Goal: Task Accomplishment & Management: Complete application form

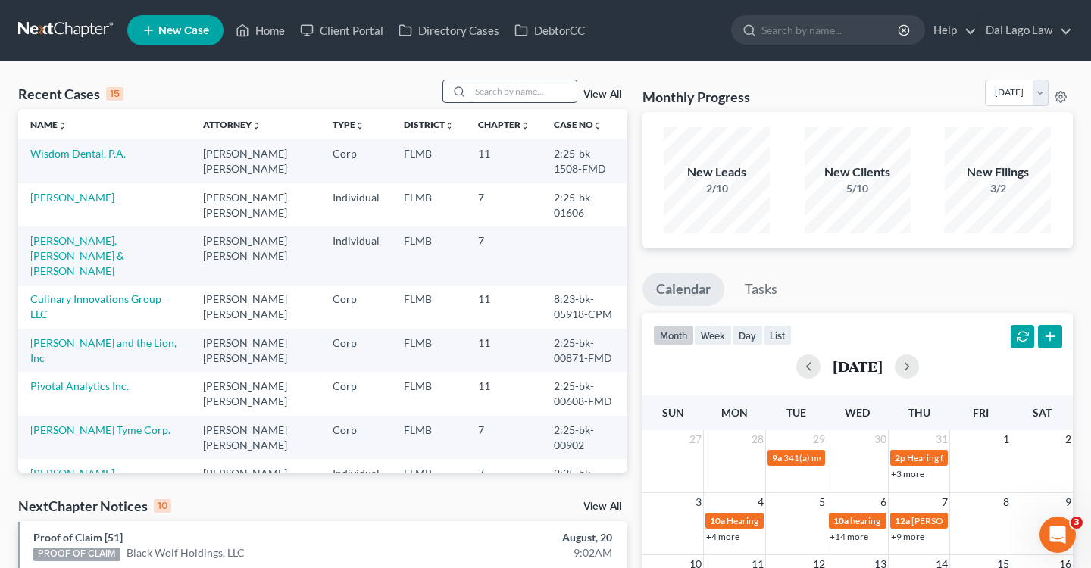
click at [518, 95] on input "search" at bounding box center [523, 91] width 106 height 22
type input "j"
type input "[PERSON_NAME]"
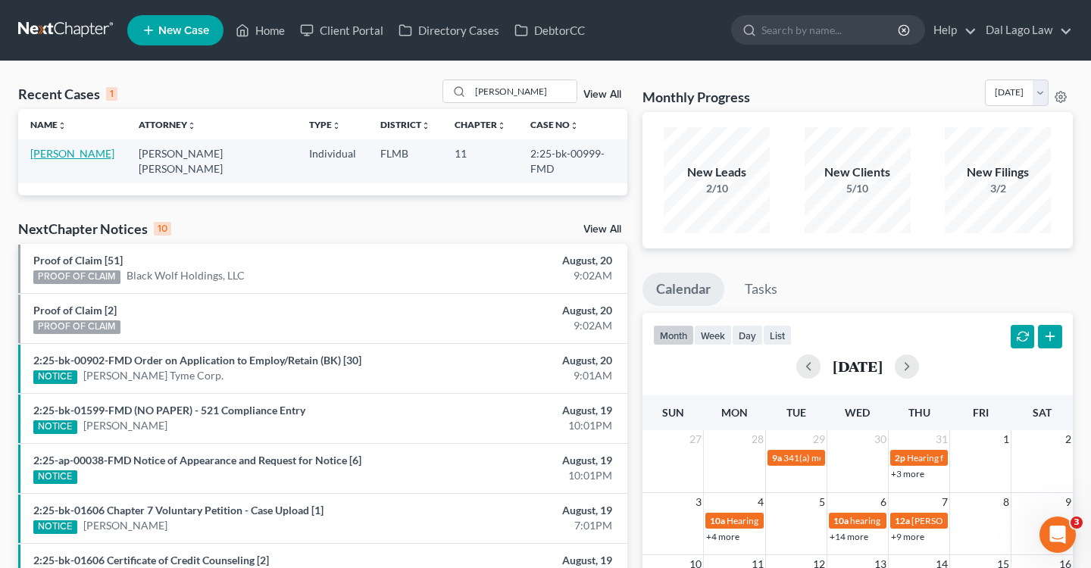
click at [69, 148] on link "[PERSON_NAME]" at bounding box center [72, 153] width 84 height 13
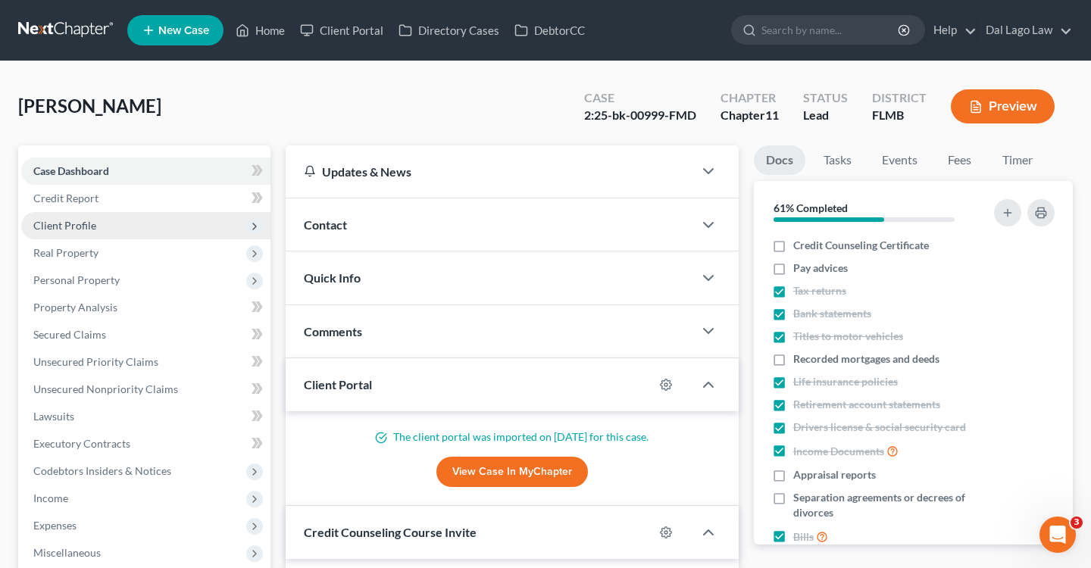
click at [111, 223] on span "Client Profile" at bounding box center [145, 225] width 249 height 27
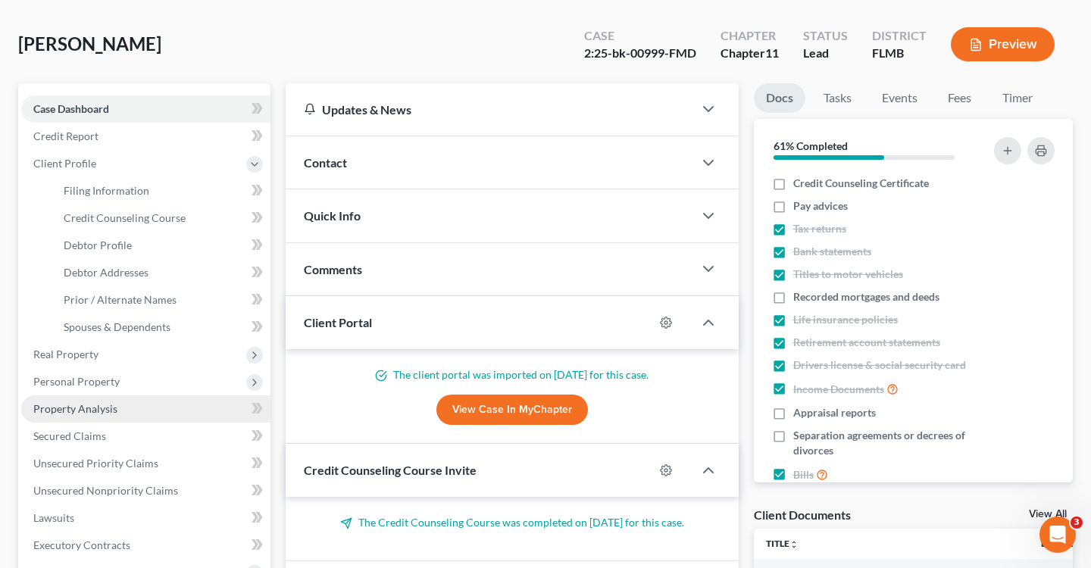
scroll to position [64, 0]
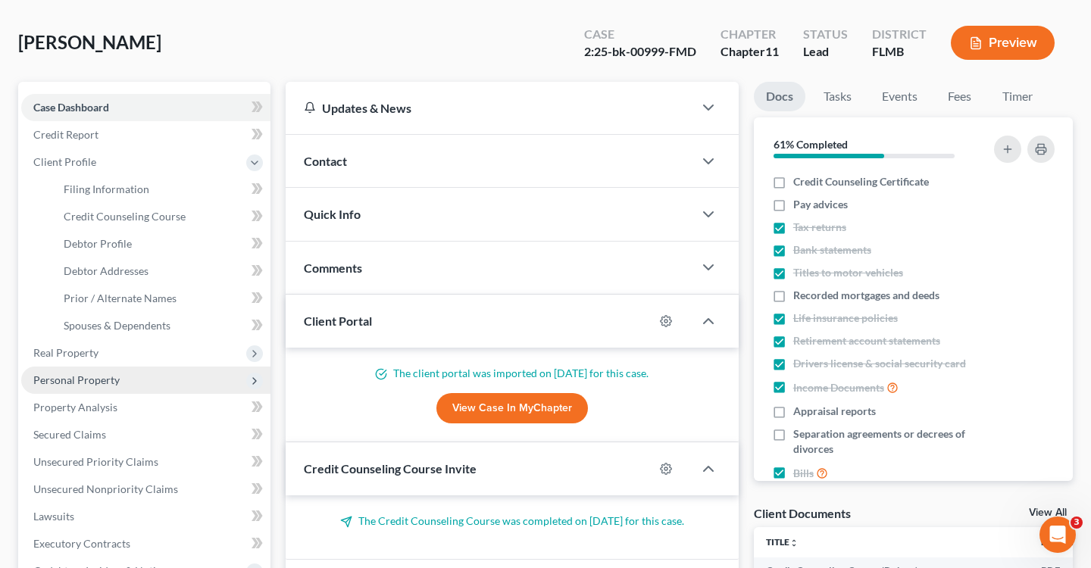
click at [77, 392] on span "Personal Property" at bounding box center [145, 380] width 249 height 27
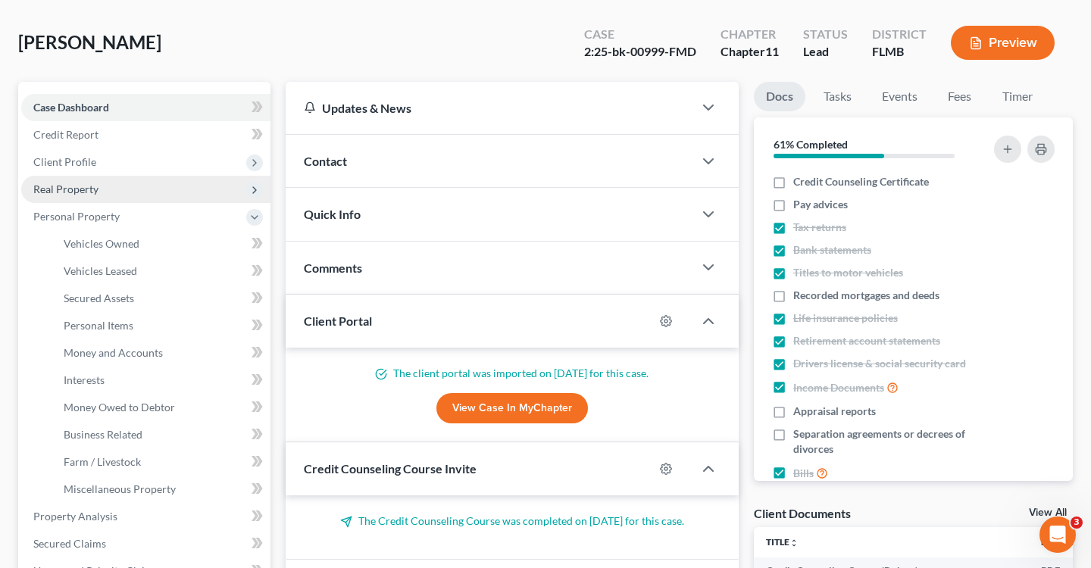
click at [88, 183] on span "Real Property" at bounding box center [65, 189] width 65 height 13
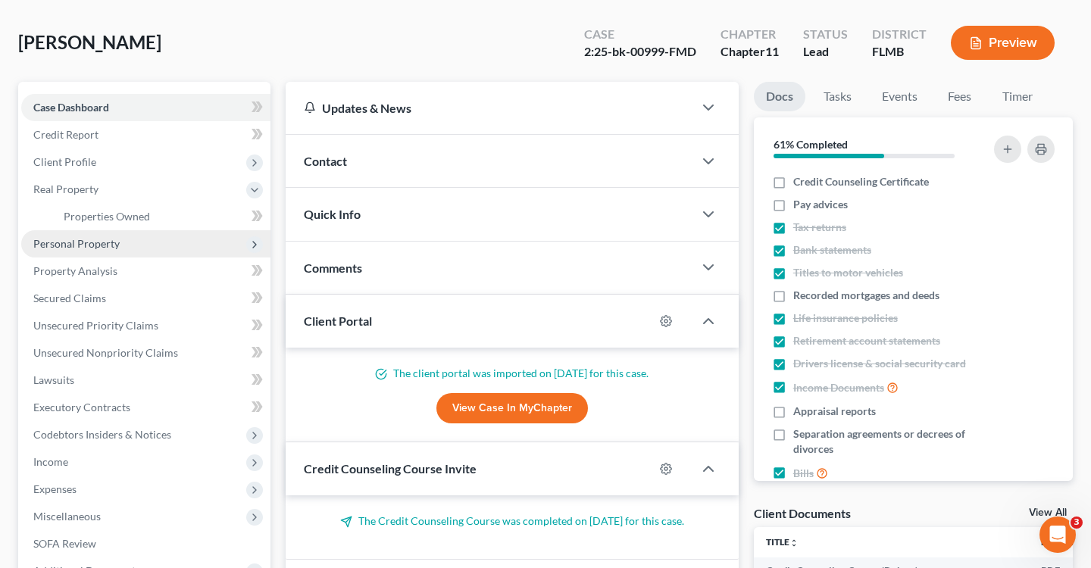
click at [71, 240] on span "Personal Property" at bounding box center [76, 243] width 86 height 13
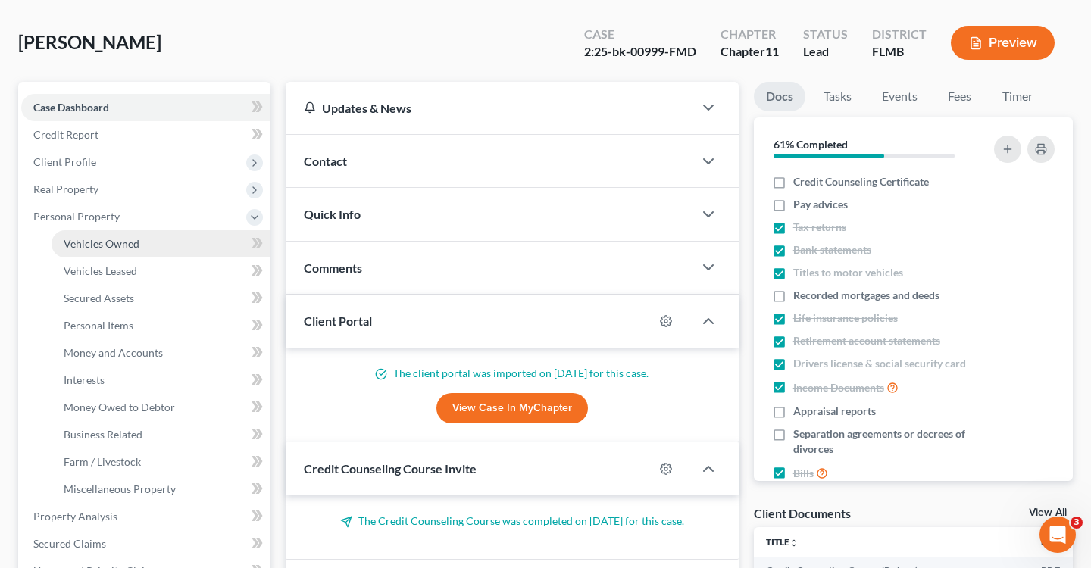
click at [114, 249] on span "Vehicles Owned" at bounding box center [102, 243] width 76 height 13
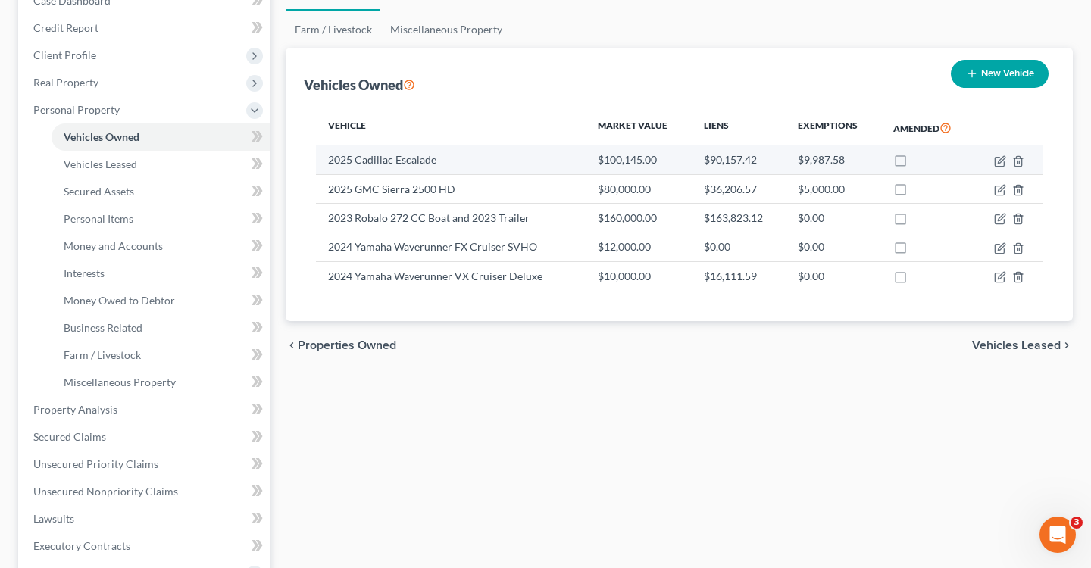
scroll to position [172, 0]
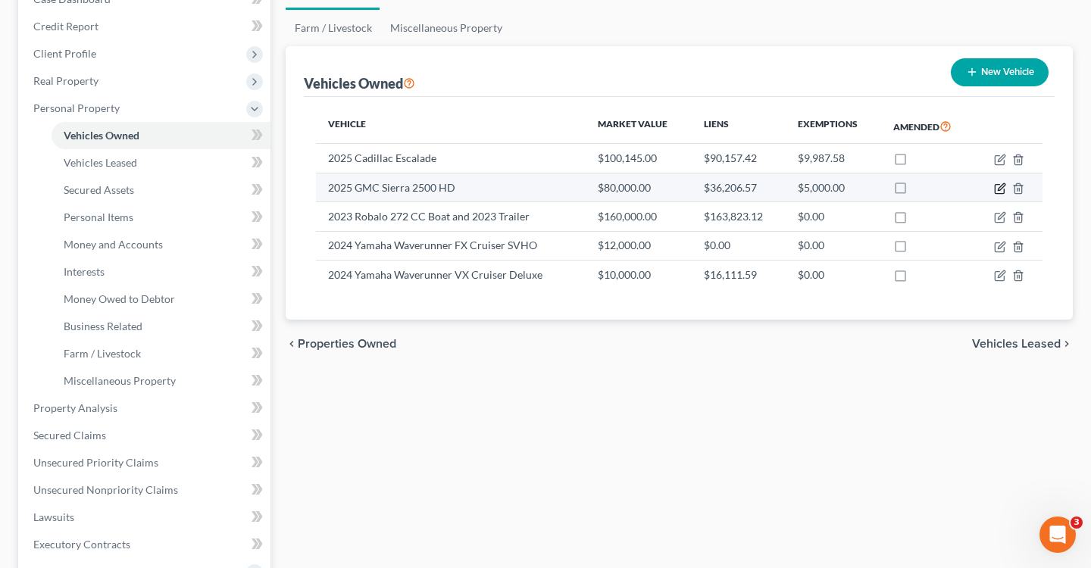
click at [998, 186] on icon "button" at bounding box center [1000, 189] width 12 height 12
select select "0"
select select "1"
select select "2"
select select "0"
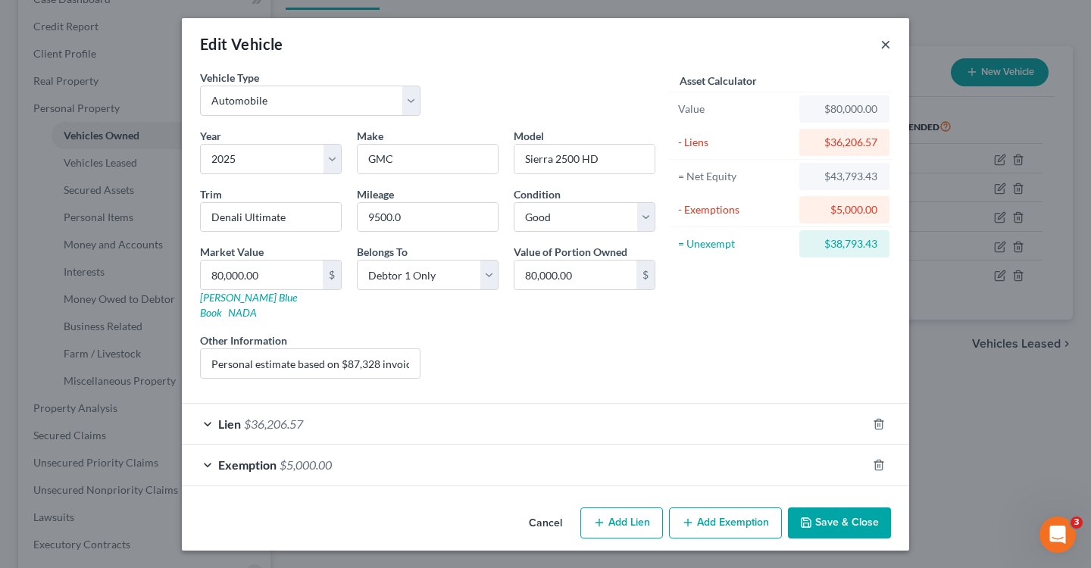
click at [889, 47] on button "×" at bounding box center [885, 44] width 11 height 18
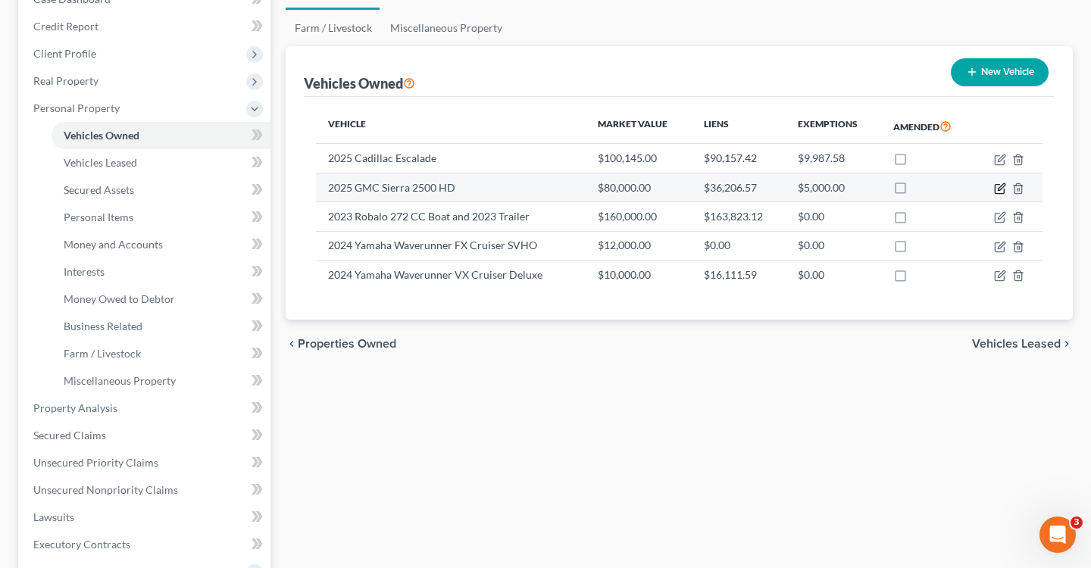
click at [1002, 192] on icon "button" at bounding box center [1000, 189] width 12 height 12
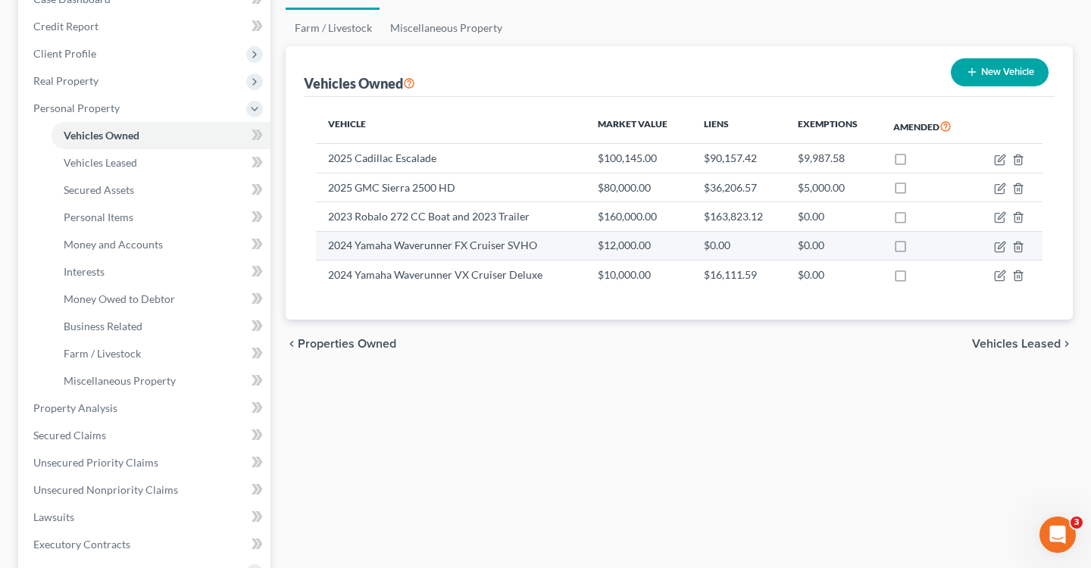
select select "0"
select select "1"
select select "2"
select select "0"
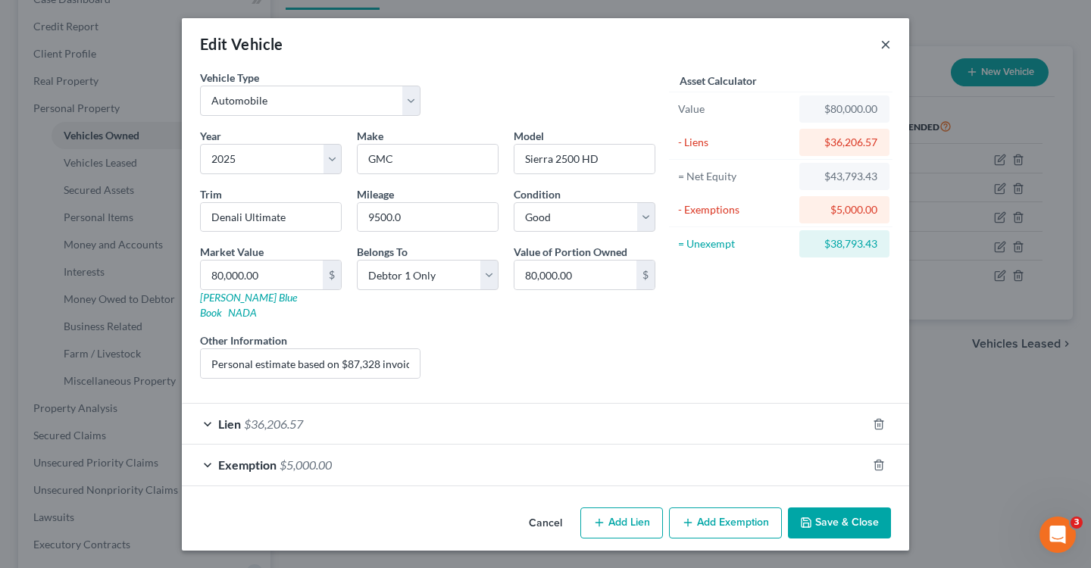
click at [889, 52] on button "×" at bounding box center [885, 44] width 11 height 18
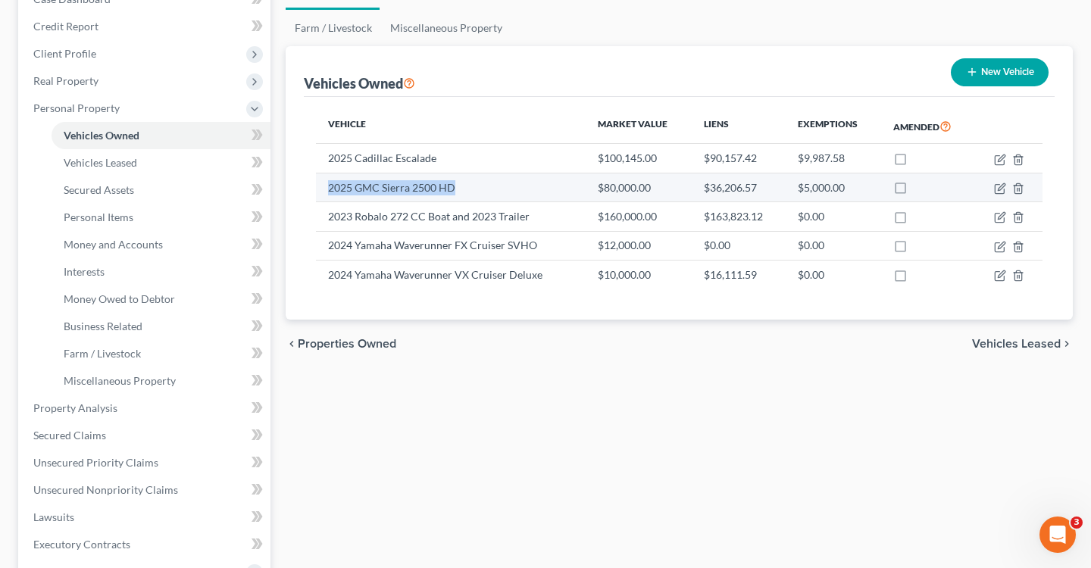
drag, startPoint x: 328, startPoint y: 186, endPoint x: 464, endPoint y: 192, distance: 136.5
click at [464, 192] on td "2025 GMC Sierra 2500 HD" at bounding box center [451, 187] width 270 height 29
copy td "2025 GMC Sierra 2500 HD"
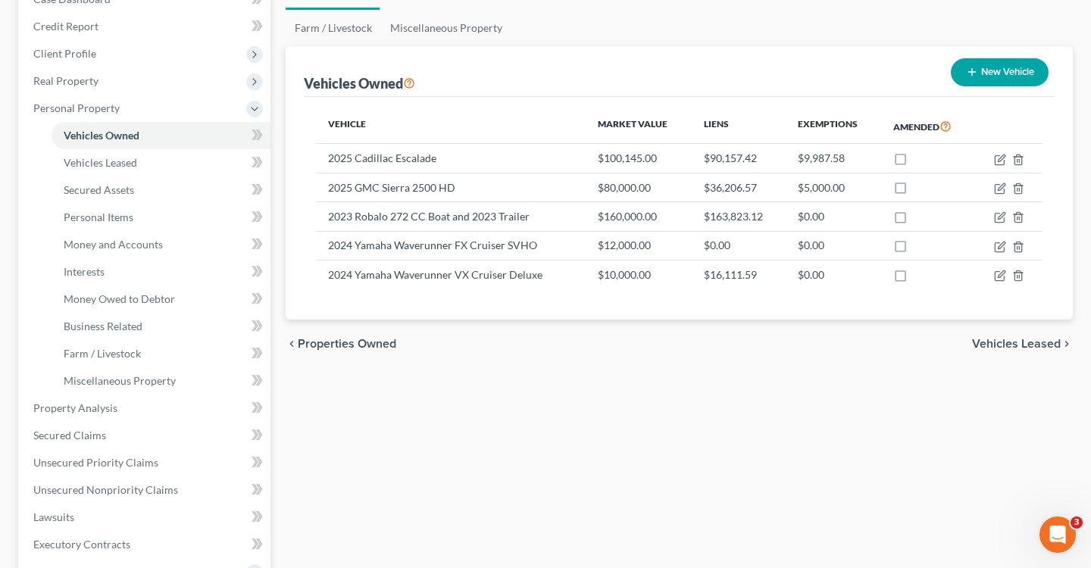
click at [533, 379] on div "Vehicles Owned Vehicles Leased Secured Assets Personal Items Money and Accounts…" at bounding box center [679, 397] width 802 height 848
click at [998, 187] on icon "button" at bounding box center [1001, 186] width 7 height 7
select select "0"
select select "1"
select select "2"
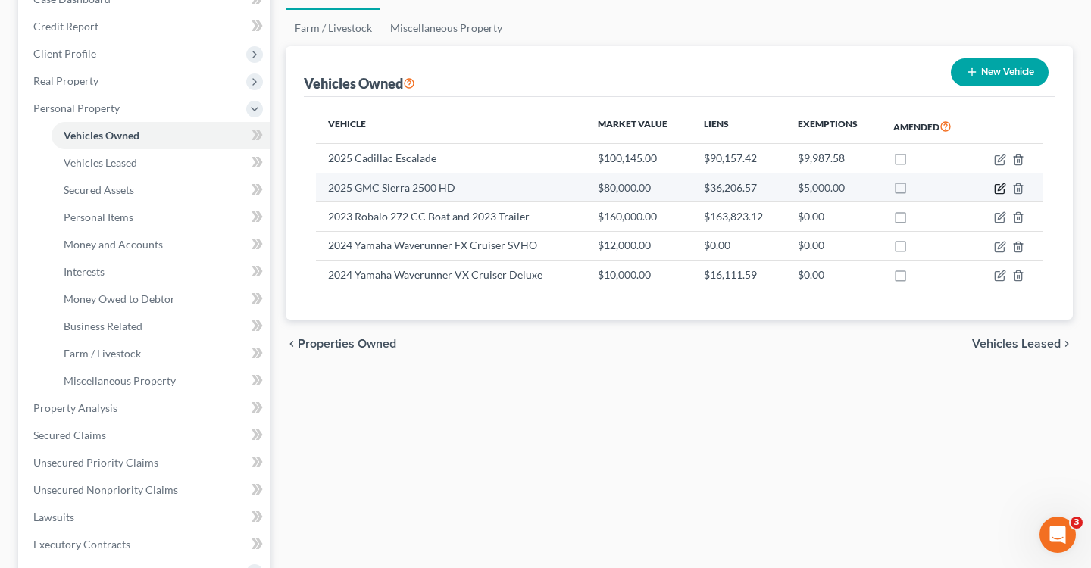
select select "0"
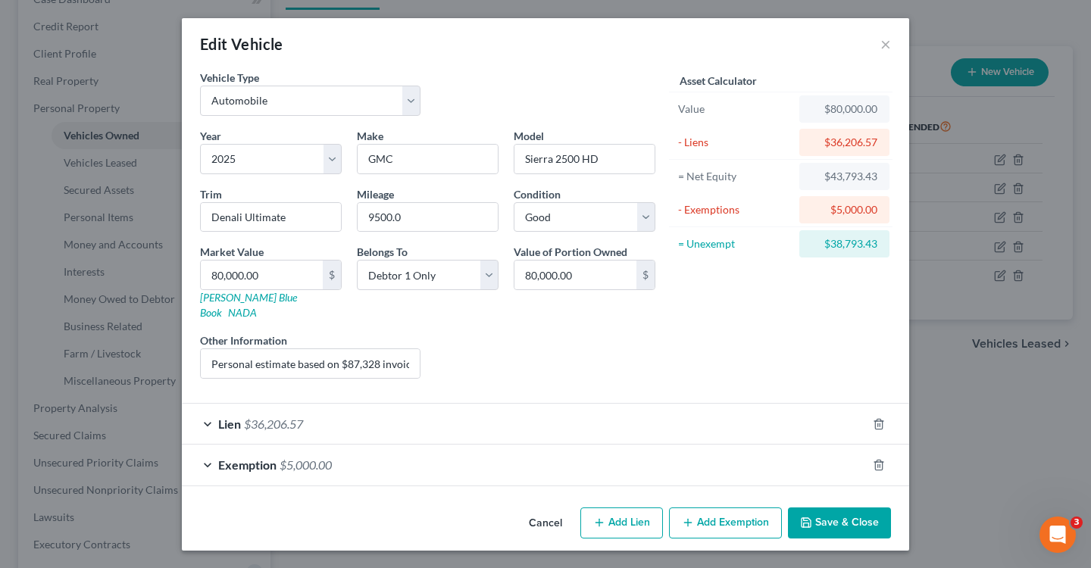
click at [360, 405] on div "Lien $36,206.57" at bounding box center [524, 424] width 685 height 40
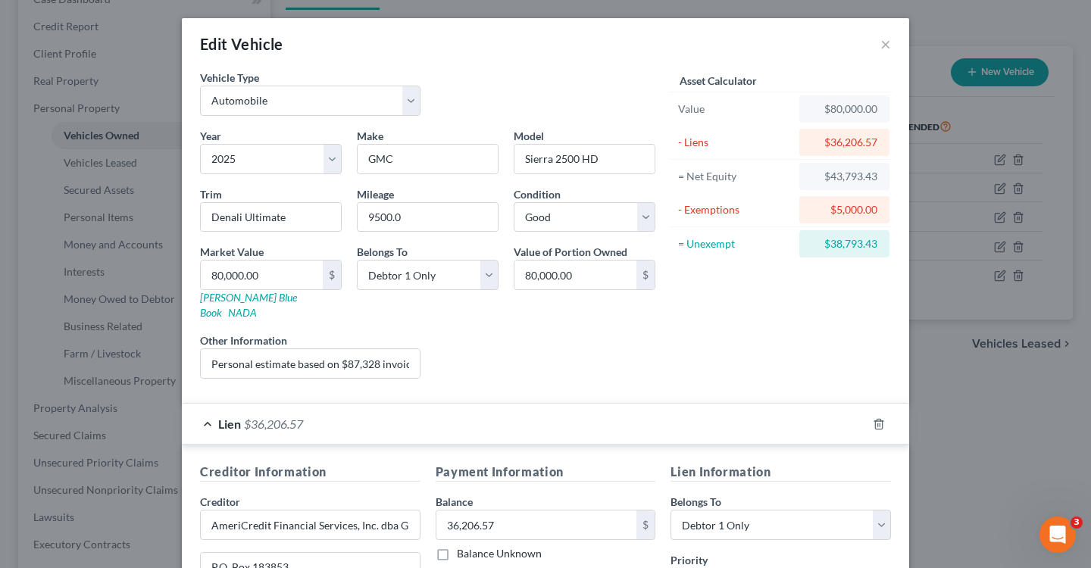
click at [359, 405] on div "Lien $36,206.57" at bounding box center [524, 424] width 685 height 40
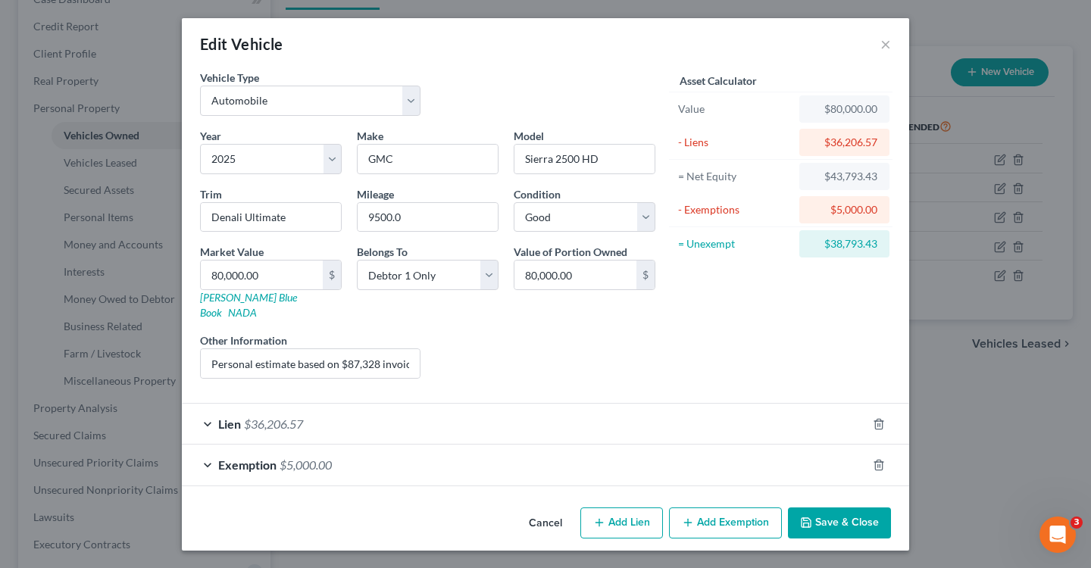
click at [357, 412] on div "Lien $36,206.57" at bounding box center [524, 424] width 685 height 40
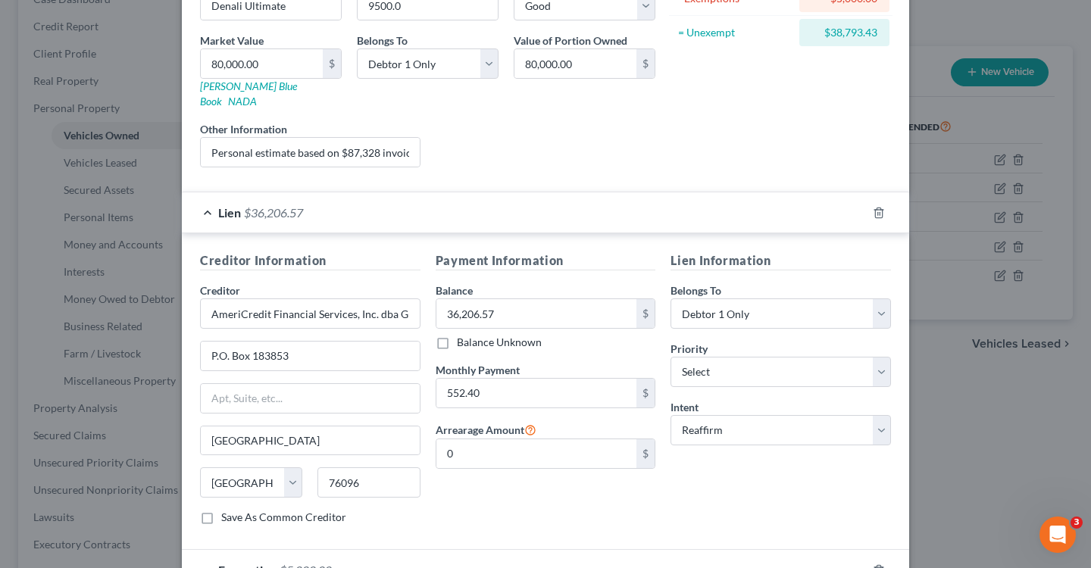
scroll to position [216, 0]
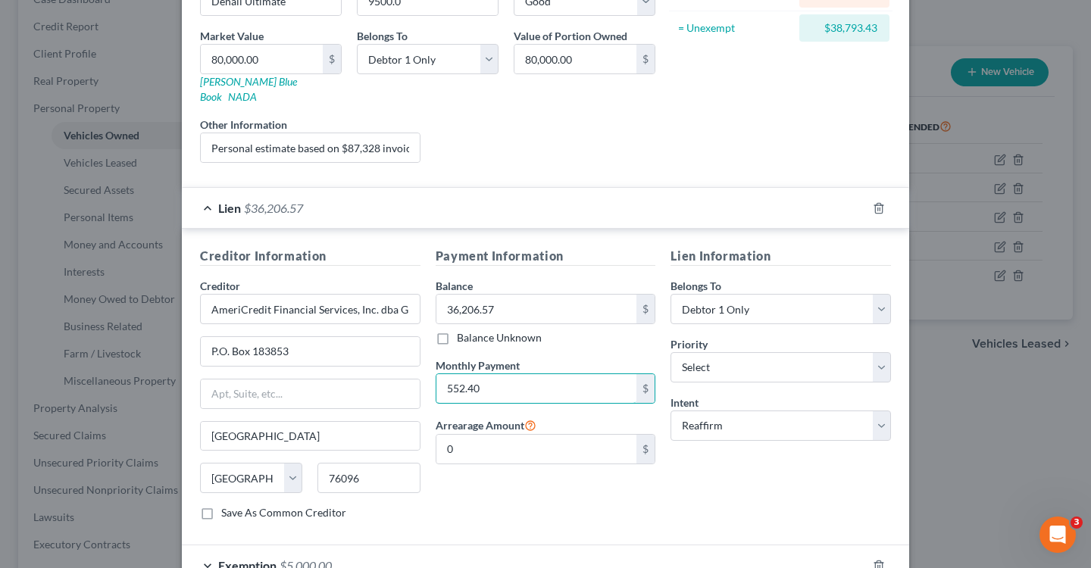
drag, startPoint x: 498, startPoint y: 368, endPoint x: 428, endPoint y: 368, distance: 70.5
click at [428, 368] on div "Payment Information Balance 36,206.57 $ Balance Unknown Balance Undetermined 36…" at bounding box center [546, 390] width 236 height 286
drag, startPoint x: 496, startPoint y: 371, endPoint x: 389, endPoint y: 371, distance: 106.8
click at [389, 371] on div "Creditor Information Creditor * AmeriCredit Financial Services, Inc. dba GM Fin…" at bounding box center [545, 390] width 706 height 286
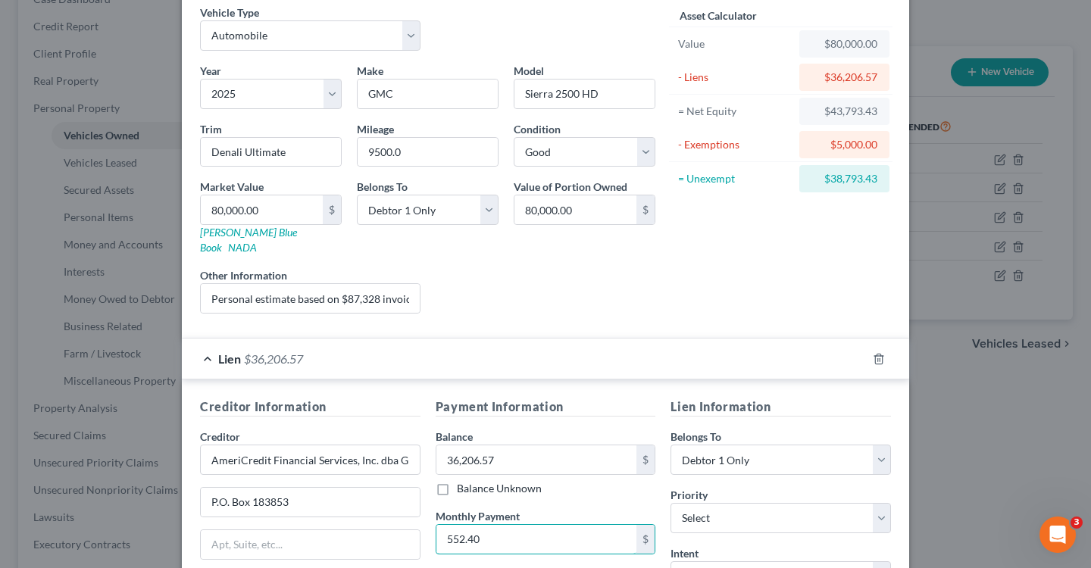
scroll to position [0, 0]
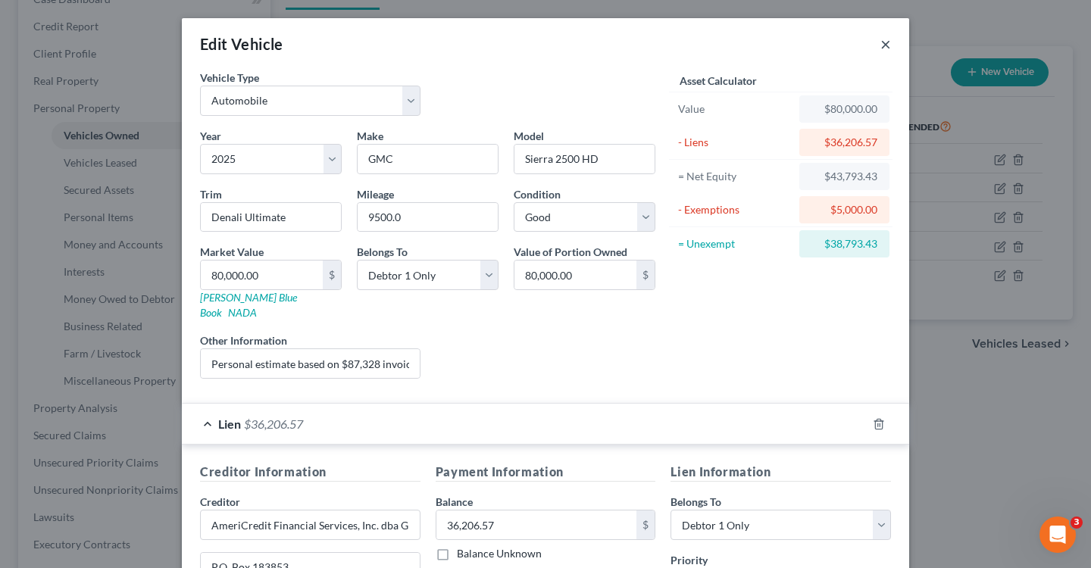
click at [889, 43] on button "×" at bounding box center [885, 44] width 11 height 18
